Goal: Task Accomplishment & Management: Use online tool/utility

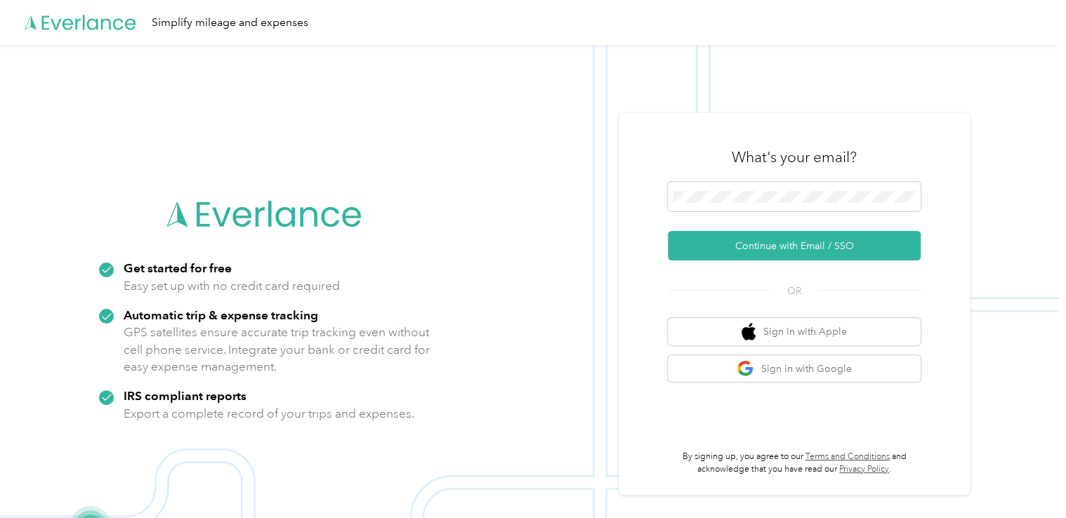
click at [745, 244] on button "Continue with Email / SSO" at bounding box center [794, 246] width 253 height 30
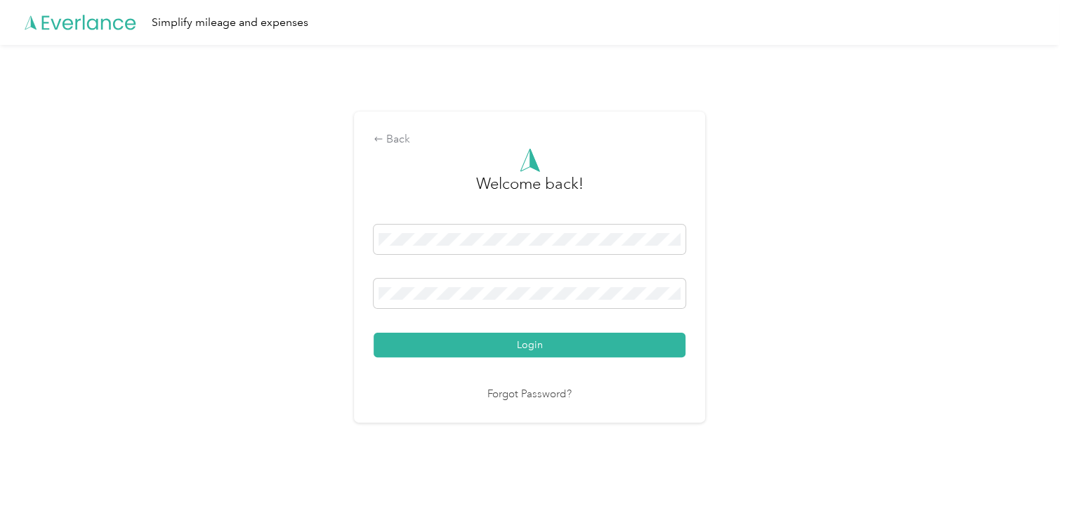
click at [433, 301] on span at bounding box center [530, 294] width 312 height 30
click at [500, 342] on button "Login" at bounding box center [530, 345] width 312 height 25
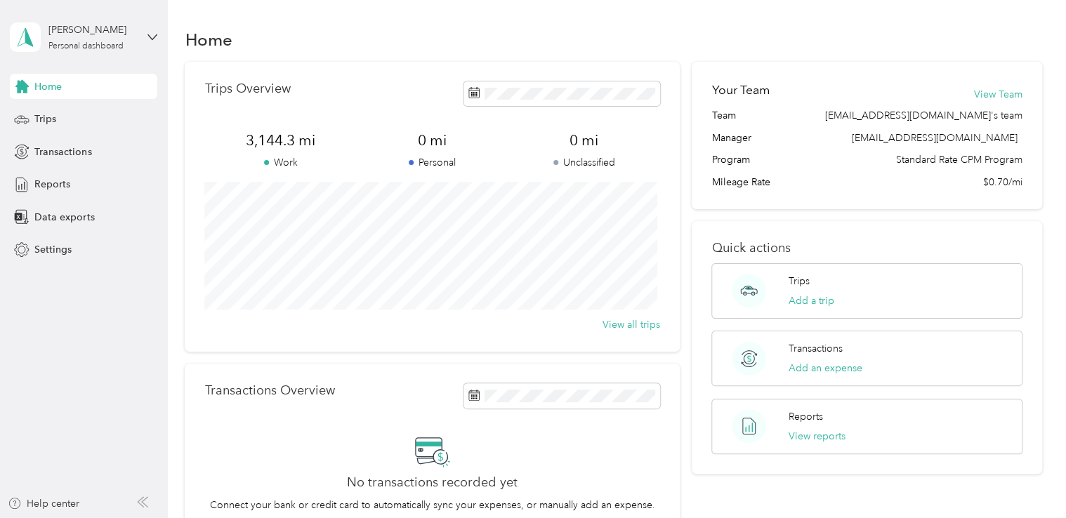
click at [79, 219] on span "Data exports" at bounding box center [64, 217] width 60 height 15
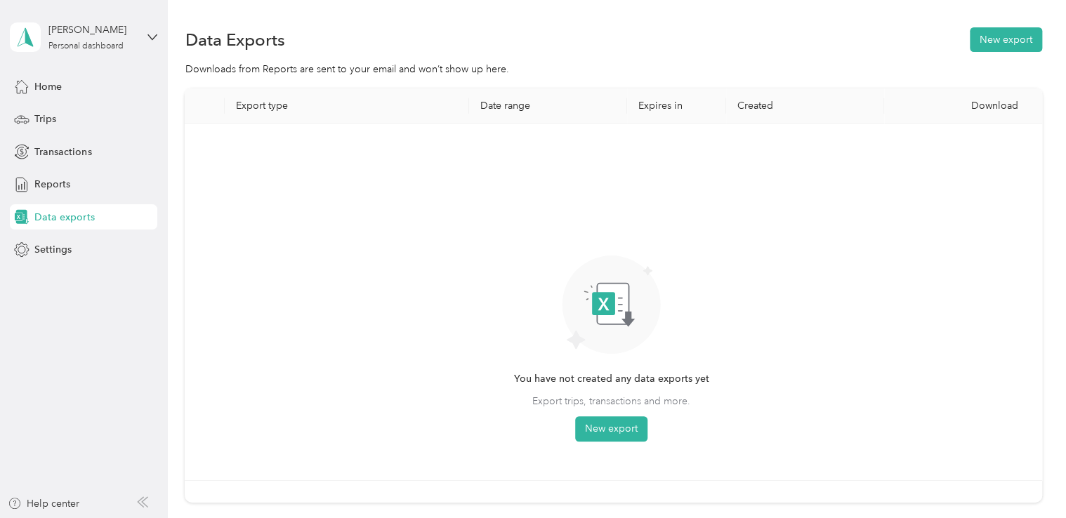
click at [995, 43] on button "New export" at bounding box center [1006, 39] width 72 height 25
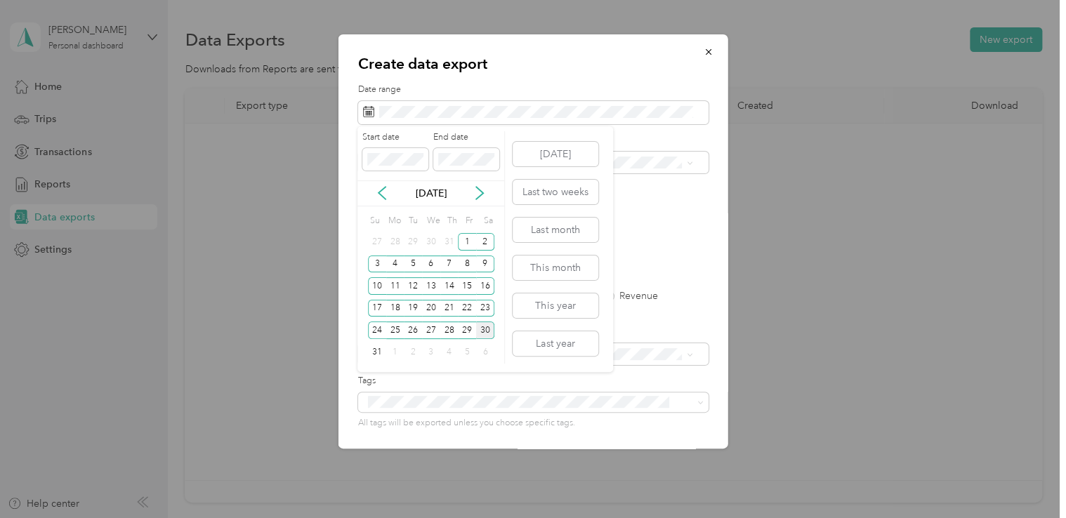
click at [393, 330] on div "25" at bounding box center [395, 331] width 18 height 18
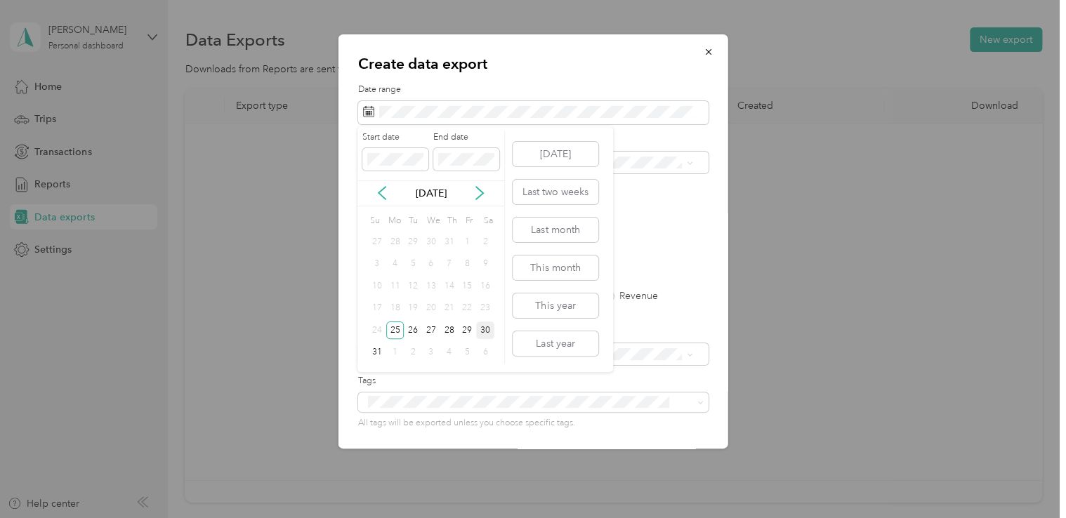
click at [483, 332] on div "30" at bounding box center [485, 331] width 18 height 18
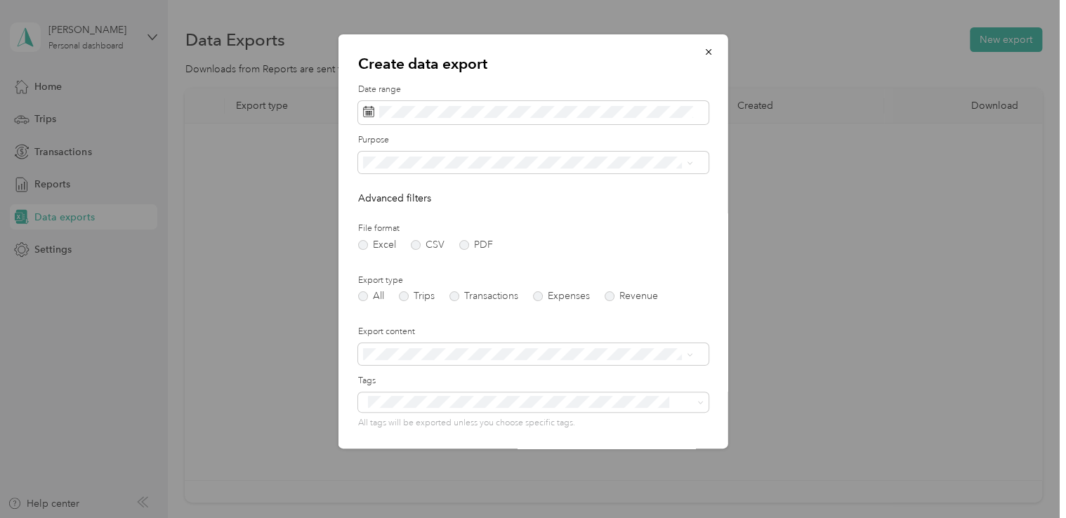
click at [464, 248] on label "PDF" at bounding box center [476, 245] width 34 height 10
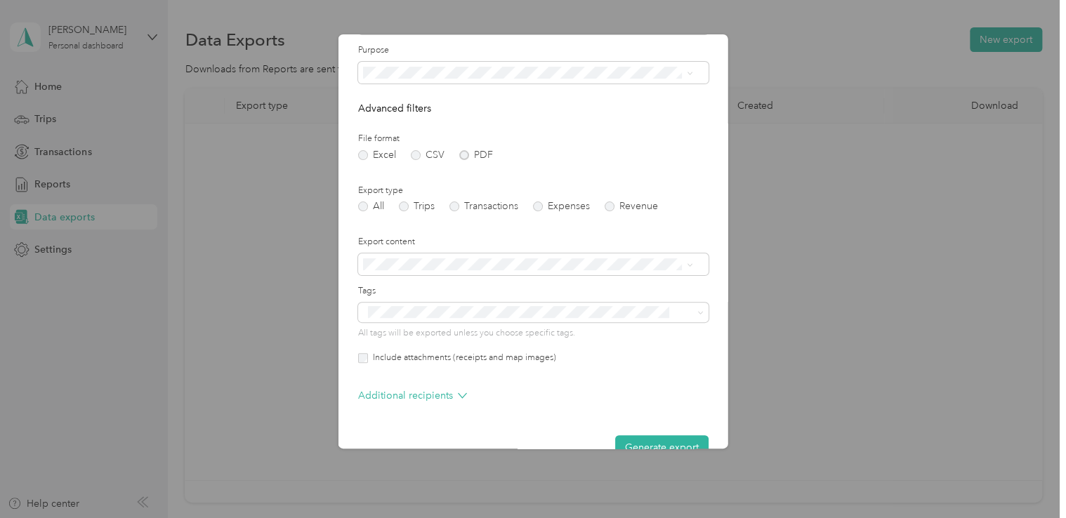
scroll to position [120, 0]
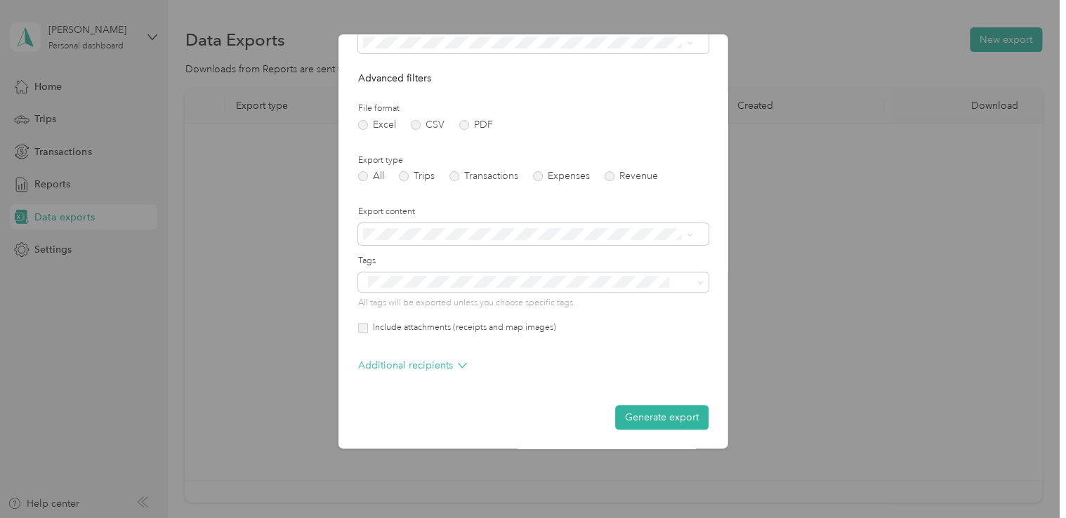
click at [635, 417] on button "Generate export" at bounding box center [661, 417] width 93 height 25
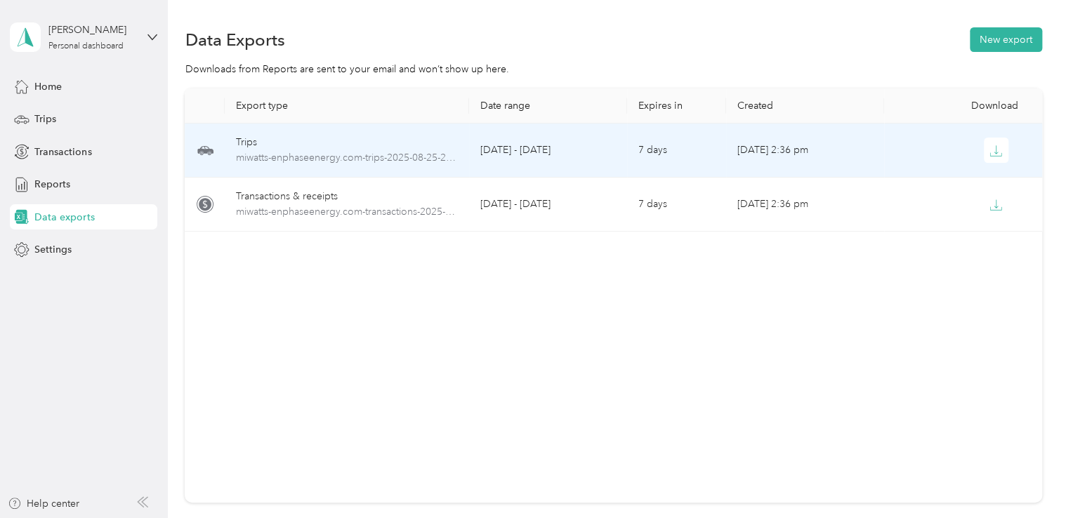
click at [995, 155] on icon "button" at bounding box center [996, 151] width 13 height 13
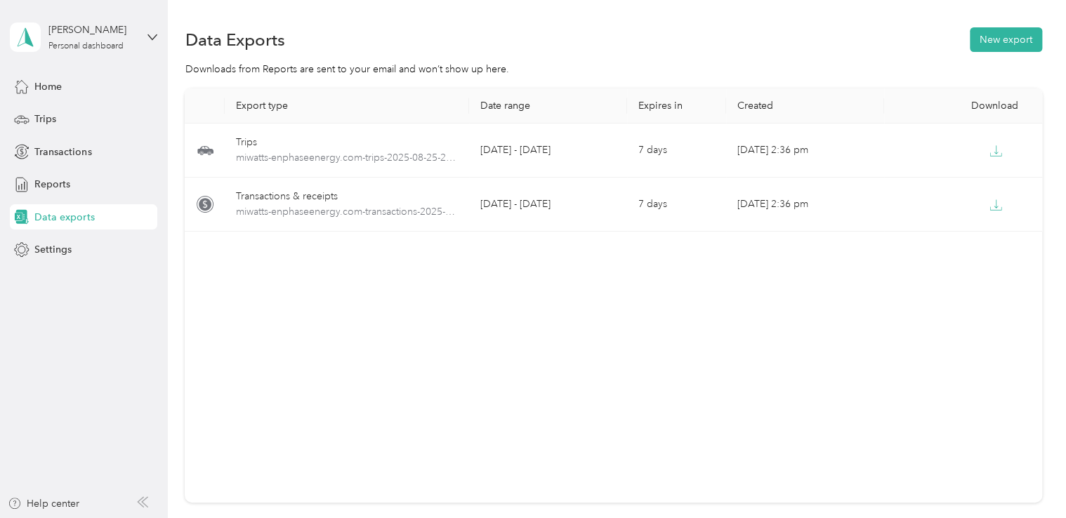
click at [1014, 260] on div "Export type Date range Expires in Created Download Trips miwatts-enphaseenergy.…" at bounding box center [613, 296] width 857 height 414
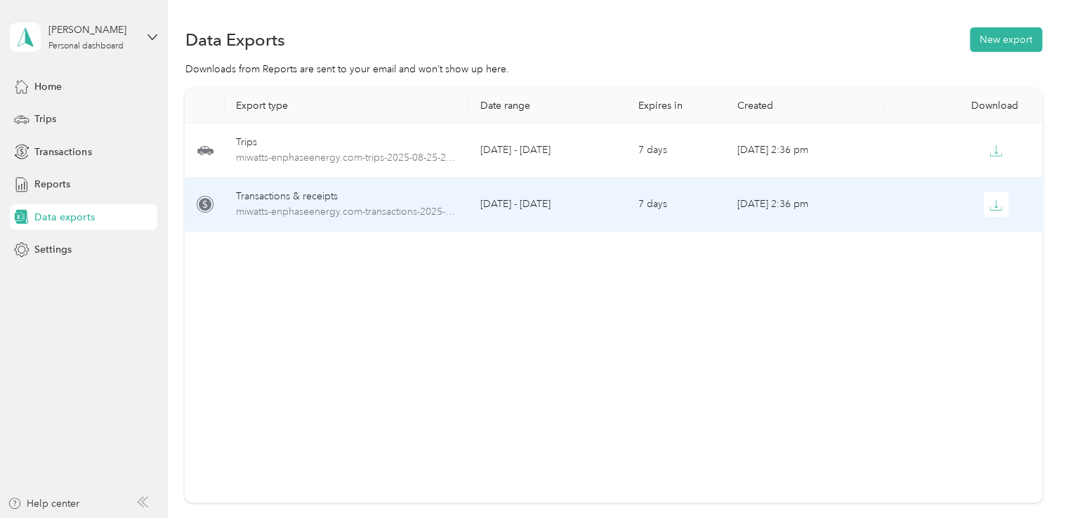
click at [994, 212] on button "button" at bounding box center [996, 204] width 25 height 25
